Goal: Navigation & Orientation: Find specific page/section

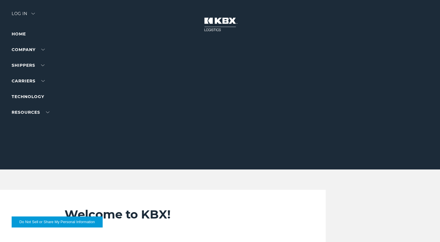
click at [55, 222] on button "Do Not Sell or Share My Personal Information" at bounding box center [57, 222] width 91 height 11
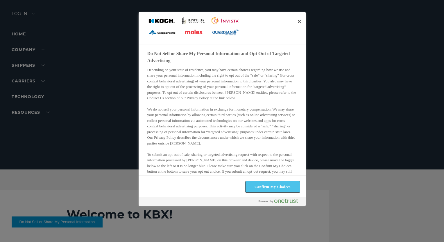
drag, startPoint x: 277, startPoint y: 186, endPoint x: 262, endPoint y: 177, distance: 17.2
click at [276, 186] on button "Confirm My Choices" at bounding box center [273, 187] width 54 height 11
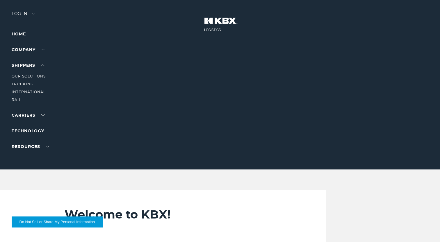
click at [28, 78] on link "Our Solutions" at bounding box center [29, 76] width 34 height 4
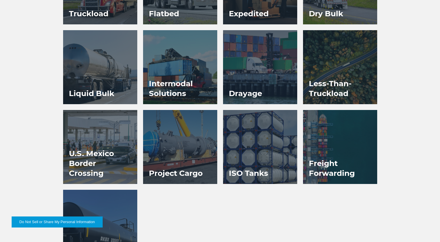
scroll to position [465, 0]
